Goal: Transaction & Acquisition: Purchase product/service

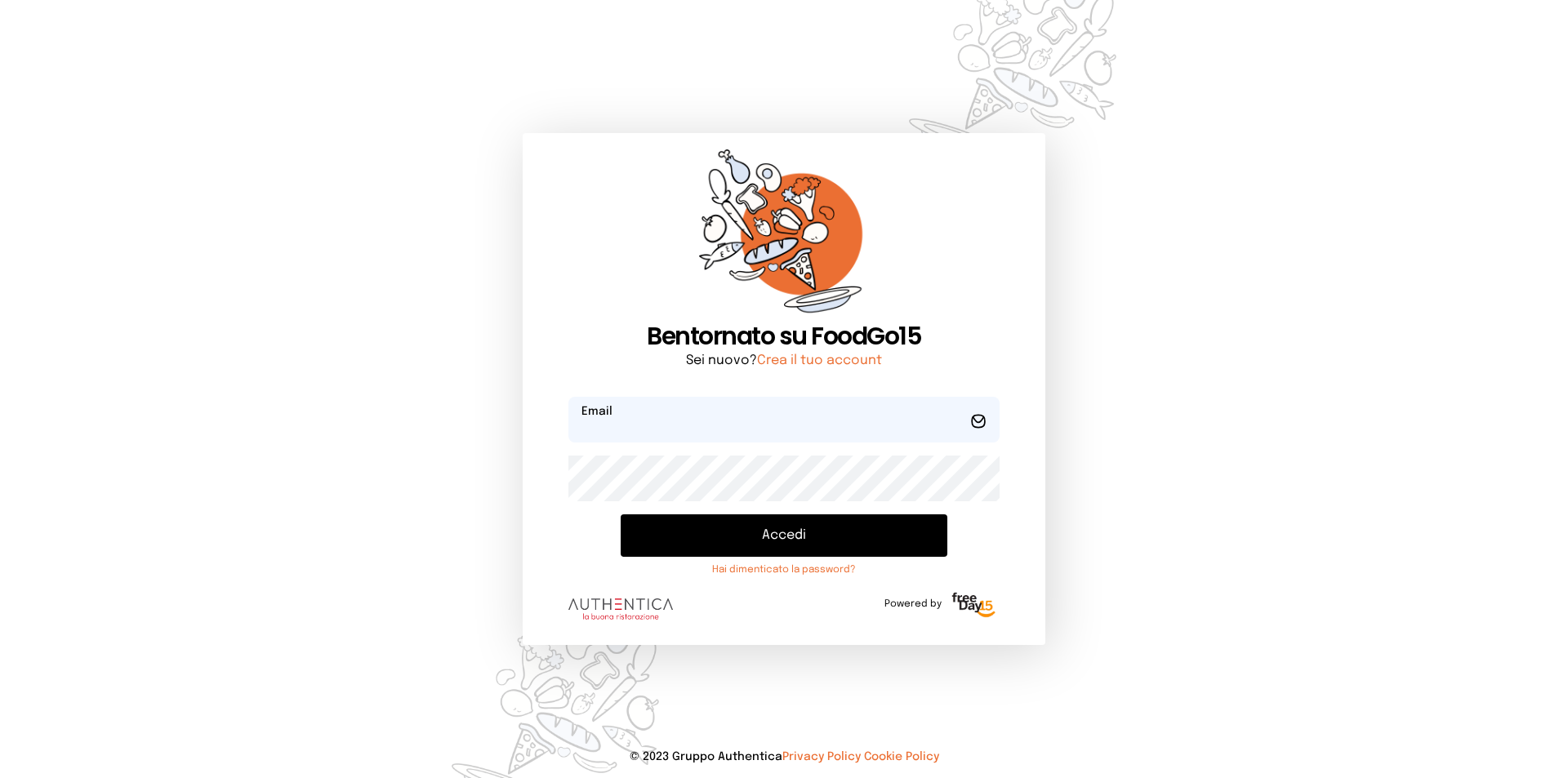
type input "**********"
click at [794, 548] on button "Accedi" at bounding box center [784, 535] width 326 height 42
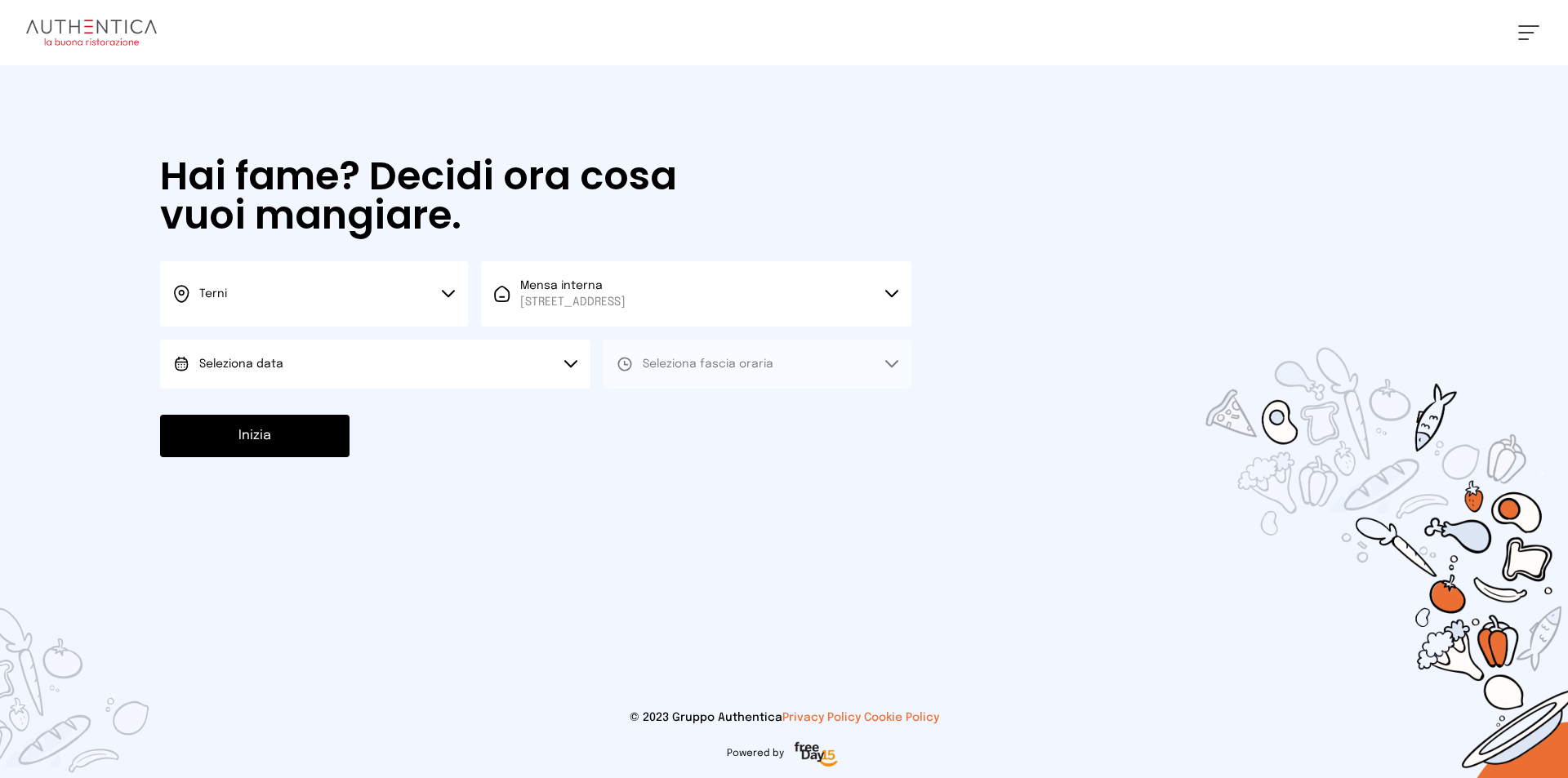
click at [563, 357] on button "Seleziona data" at bounding box center [375, 364] width 430 height 49
click at [416, 403] on li "[DATE], [DATE]" at bounding box center [375, 409] width 430 height 42
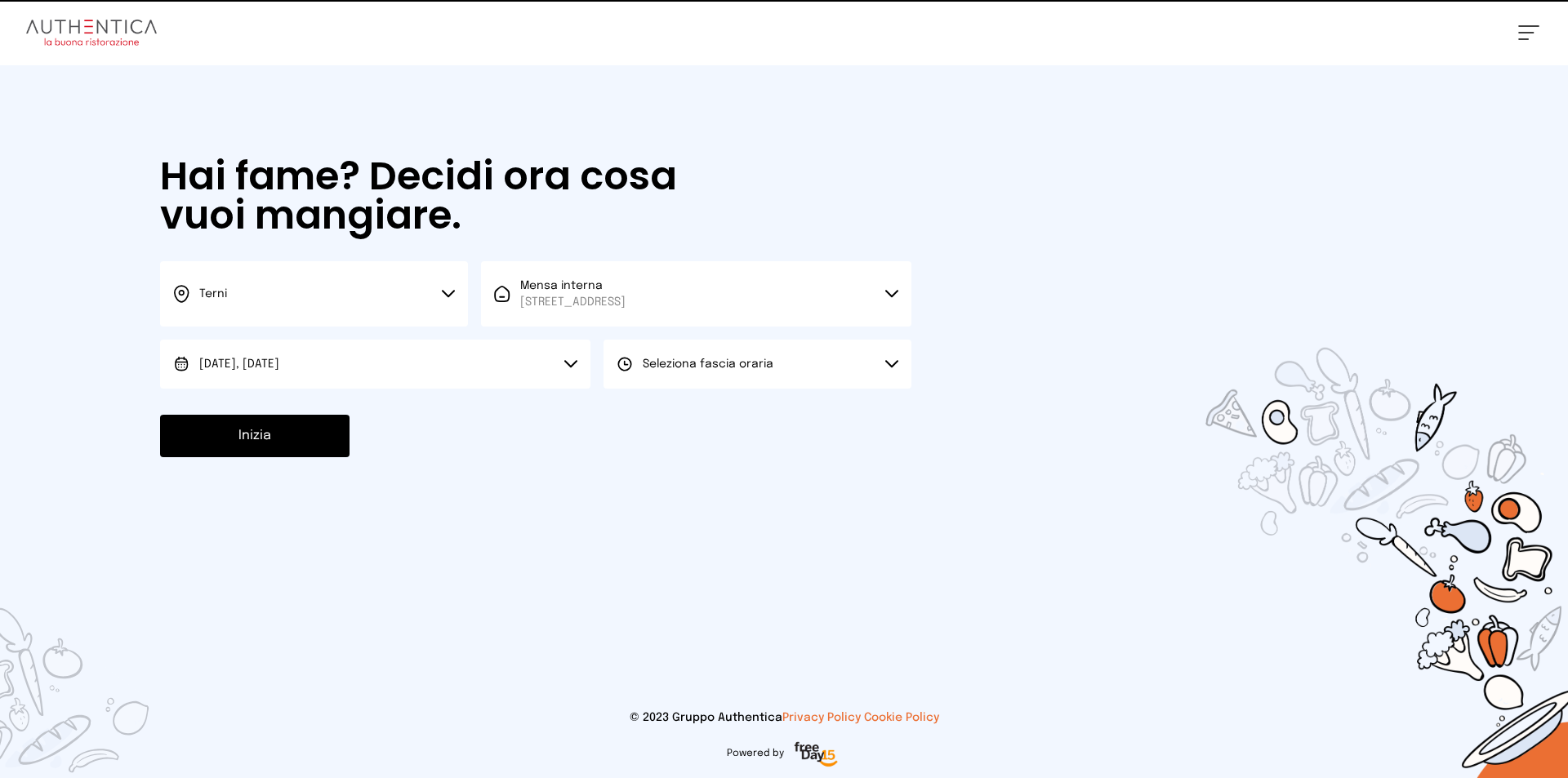
click at [649, 377] on button "Seleziona fascia oraria" at bounding box center [757, 364] width 308 height 49
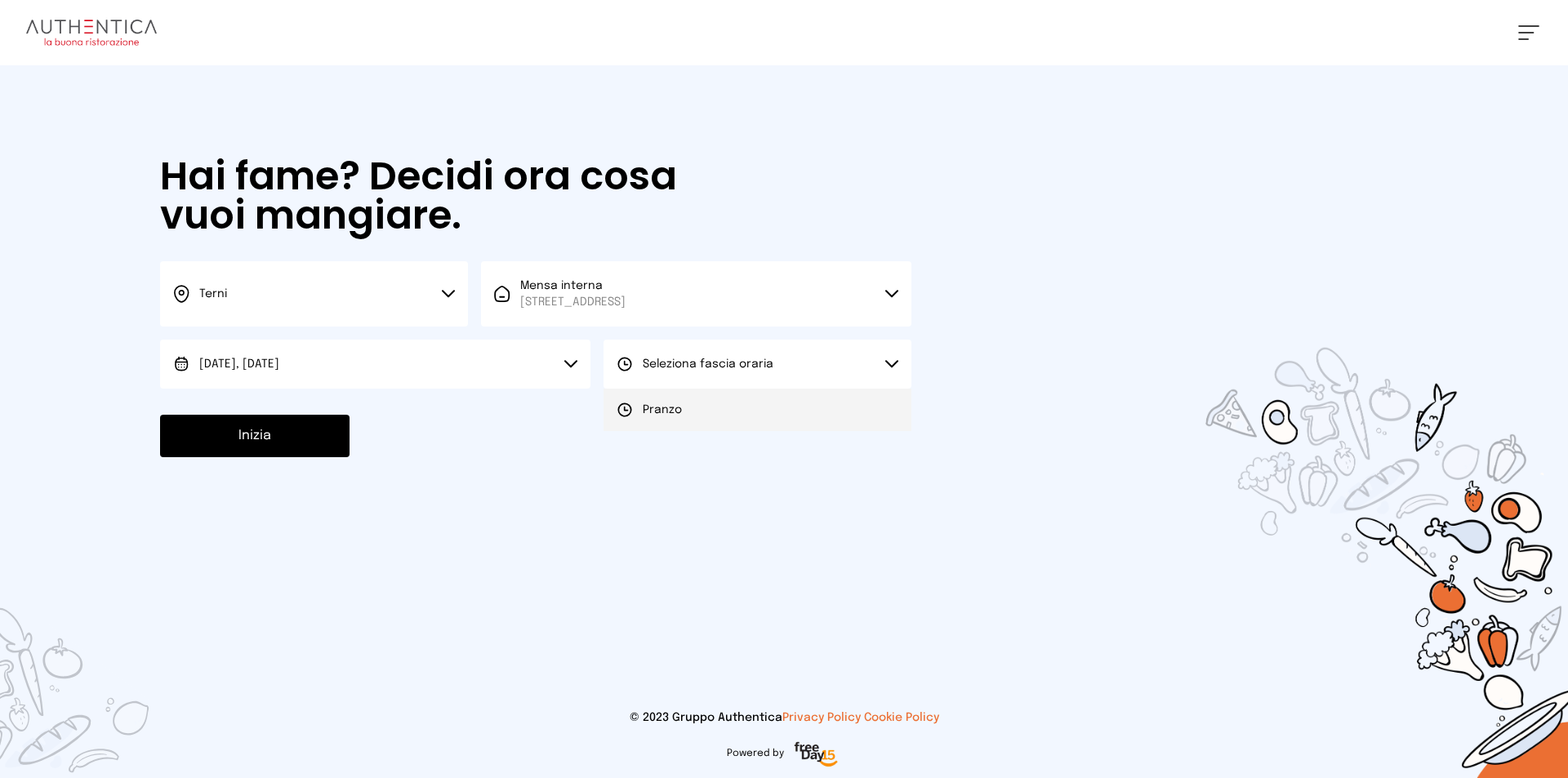
click at [663, 420] on li "Pranzo" at bounding box center [757, 409] width 308 height 42
click at [277, 439] on button "Inizia" at bounding box center [255, 436] width 190 height 42
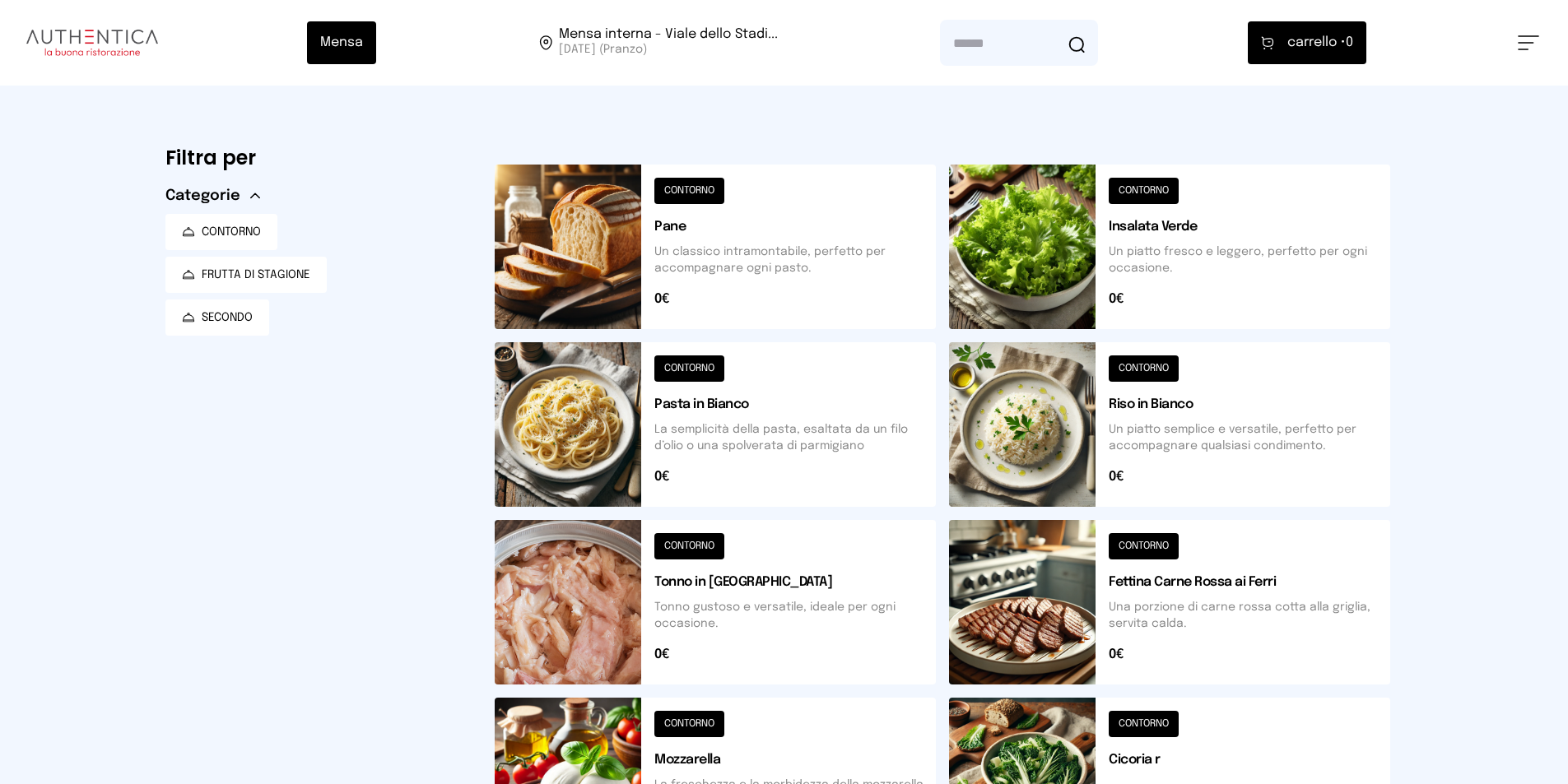
click at [1276, 401] on button at bounding box center [1170, 424] width 441 height 165
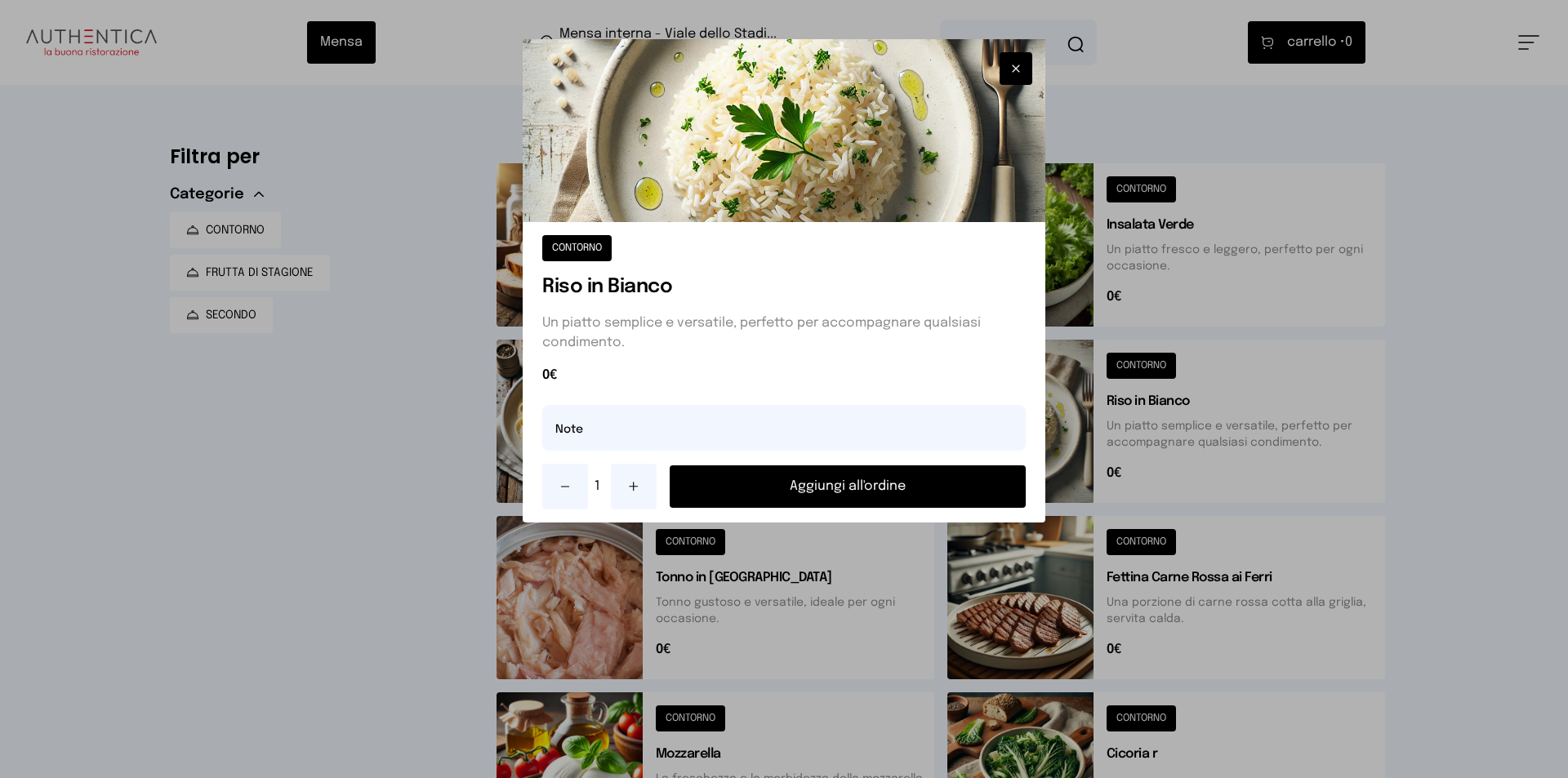
click at [879, 483] on button "Aggiungi all'ordine" at bounding box center [848, 486] width 356 height 42
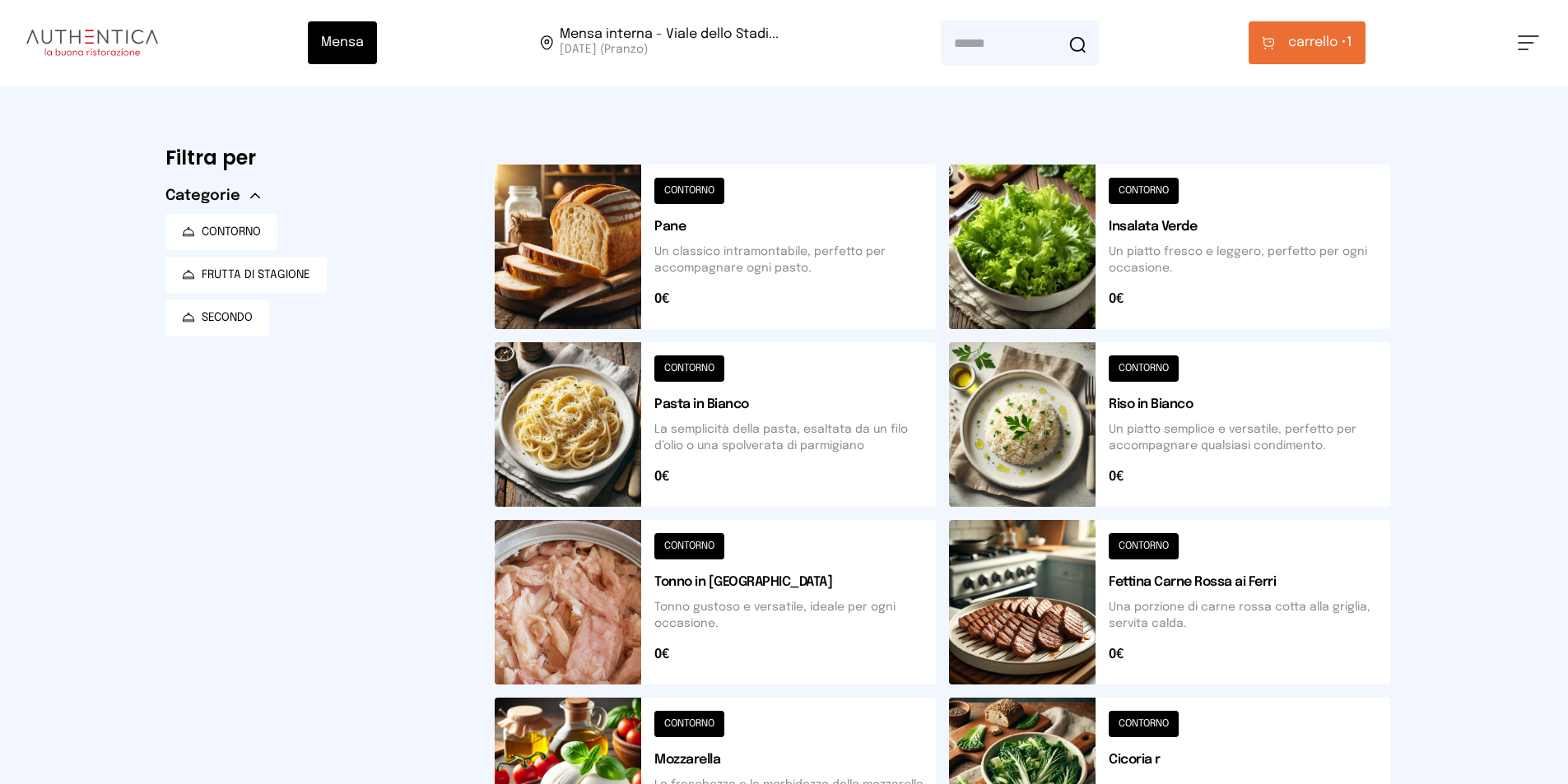
click at [1296, 66] on div "Mensa Mensa interna - Viale dello Stadi... [DATE] ([GEOGRAPHIC_DATA]) [GEOGRAPH…" at bounding box center [784, 43] width 1568 height 86
click at [1298, 57] on button "carrello • 1" at bounding box center [1307, 42] width 117 height 43
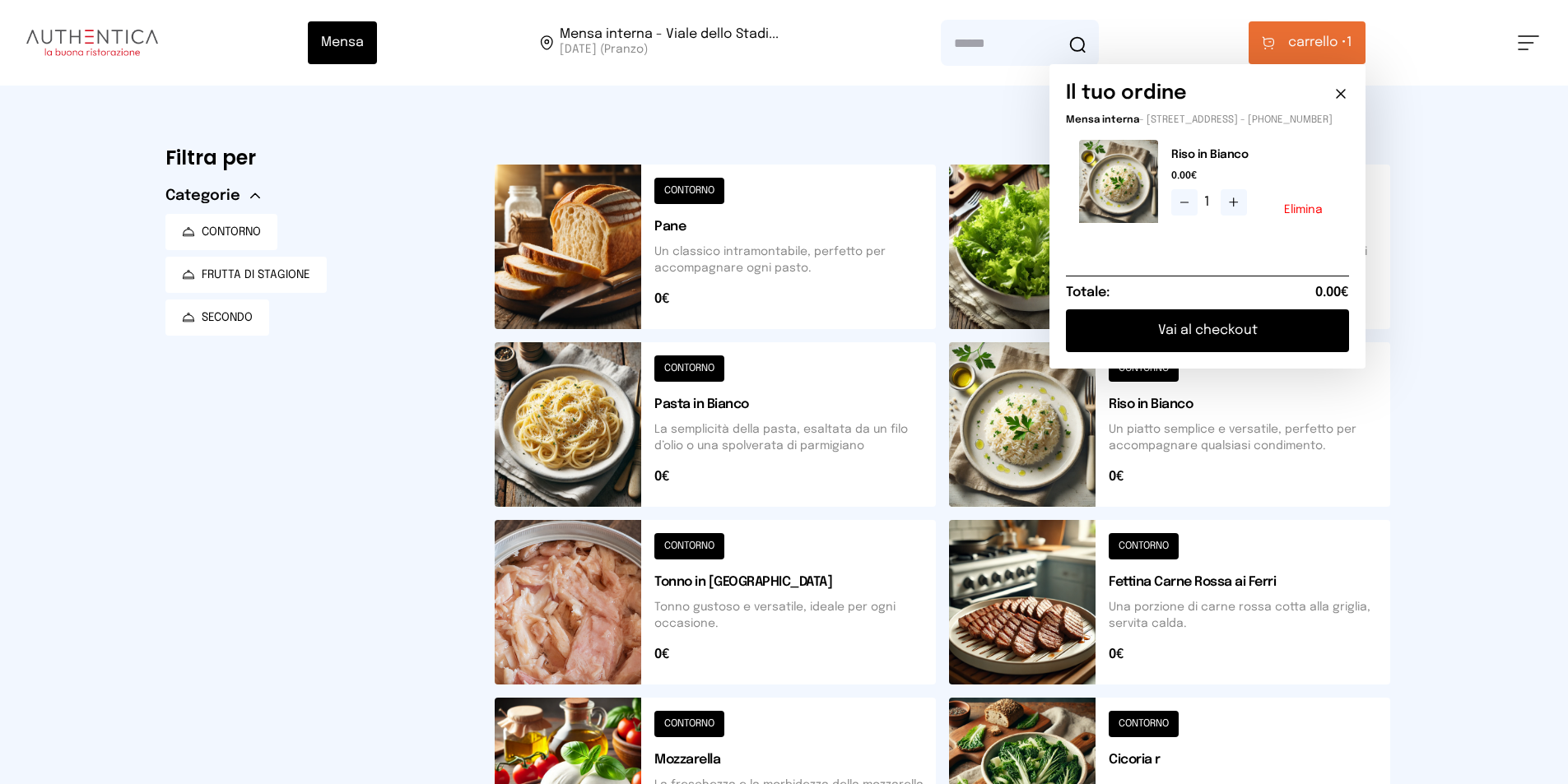
click at [1260, 329] on button "Vai al checkout" at bounding box center [1207, 331] width 283 height 43
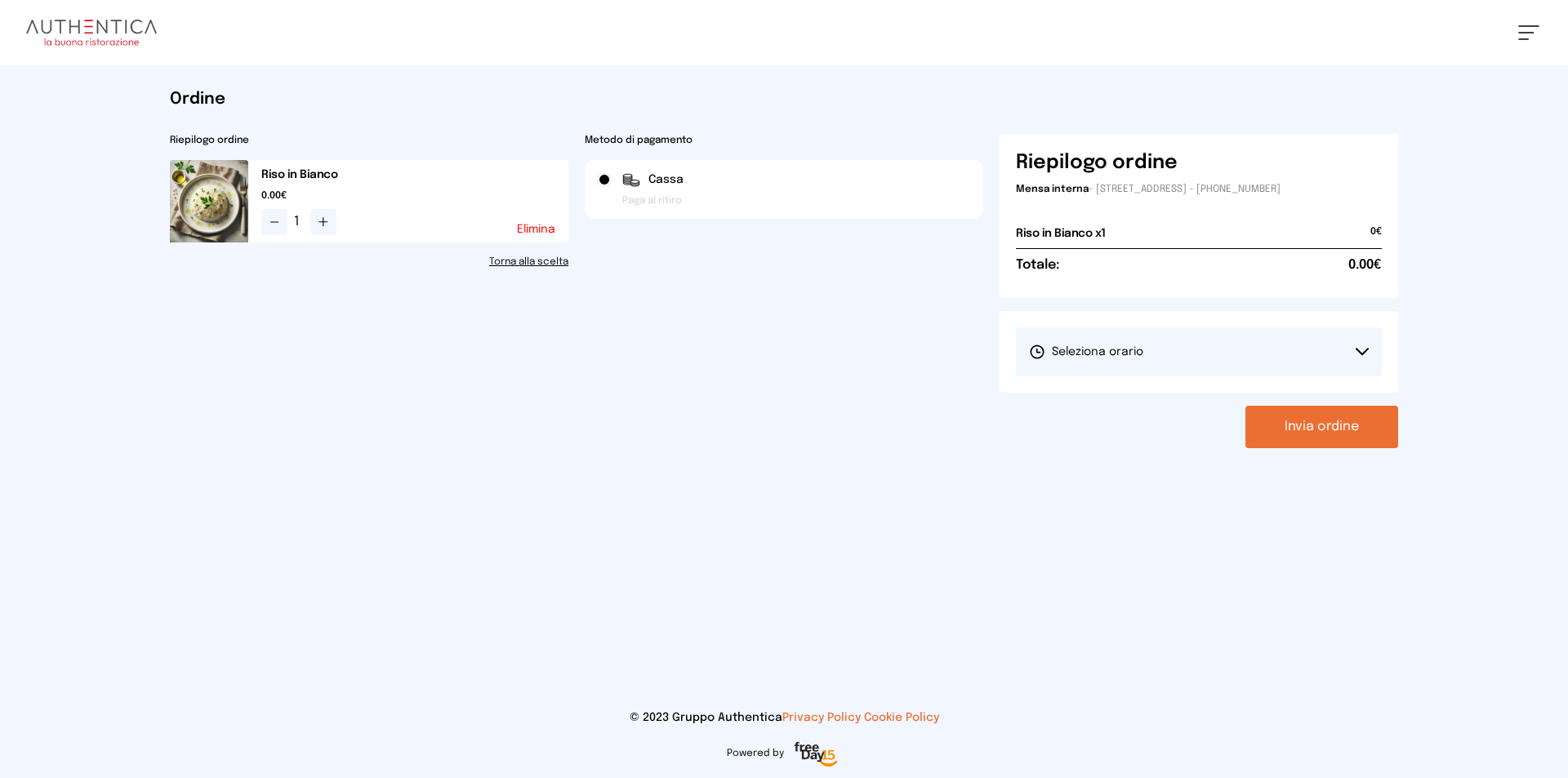
click at [1060, 330] on button "Seleziona orario" at bounding box center [1198, 352] width 366 height 49
click at [1062, 405] on span "1° Turno (13:00 - 15:00)" at bounding box center [1091, 398] width 123 height 16
click at [1291, 434] on button "Invia ordine" at bounding box center [1321, 426] width 153 height 42
